Goal: Task Accomplishment & Management: Manage account settings

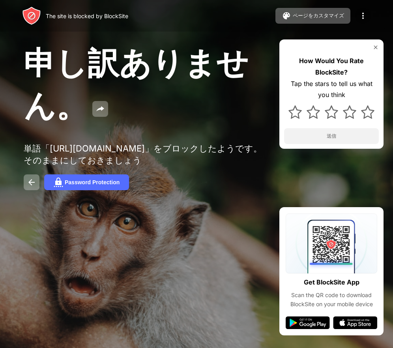
click at [365, 12] on img at bounding box center [362, 15] width 9 height 9
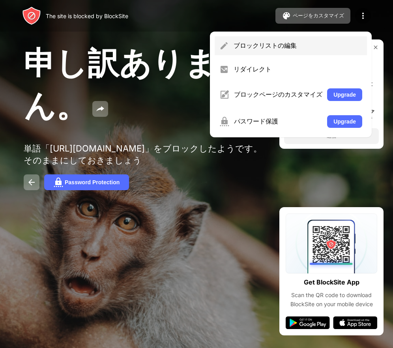
click at [305, 43] on div "ブロックリストの編集" at bounding box center [298, 45] width 129 height 9
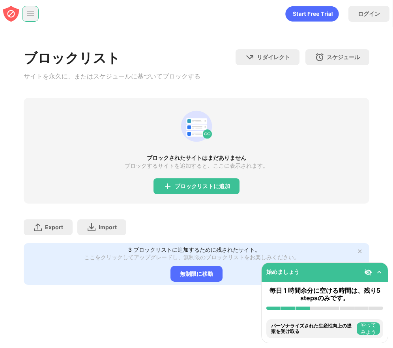
click at [28, 7] on div at bounding box center [30, 14] width 17 height 16
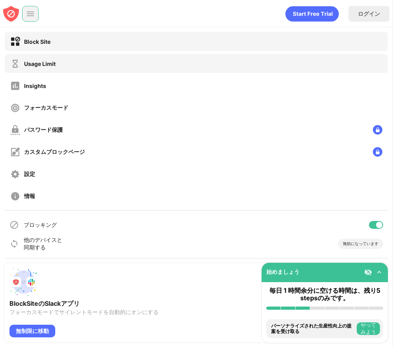
click at [54, 64] on div "Usage Limit" at bounding box center [40, 63] width 32 height 7
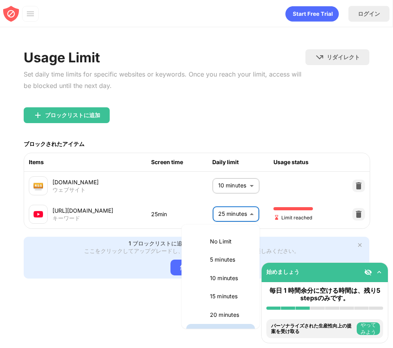
click at [245, 216] on body "始めましょう 毎日 1 時間余分に空ける時間は、残り5 stepsのみです。 BlockSiteをインストールする カテゴリ別にブロックを有効にする ブロック…" at bounding box center [196, 174] width 393 height 348
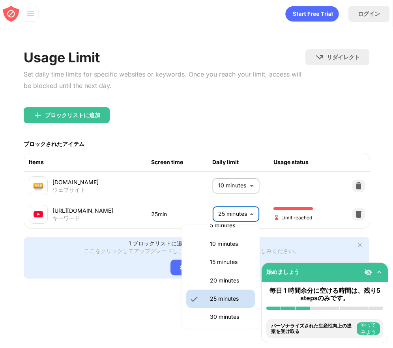
scroll to position [53, 0]
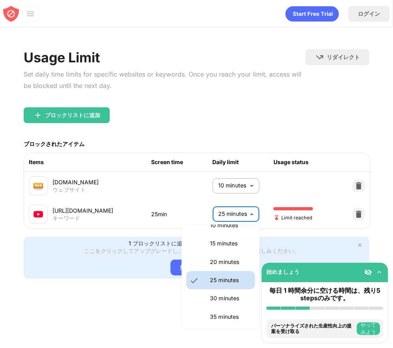
click at [226, 299] on p "30 minutes" at bounding box center [230, 298] width 40 height 9
type input "**"
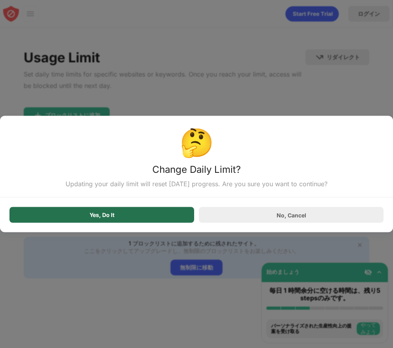
click at [156, 218] on div "Yes, Do It" at bounding box center [101, 215] width 185 height 16
